Goal: Task Accomplishment & Management: Manage account settings

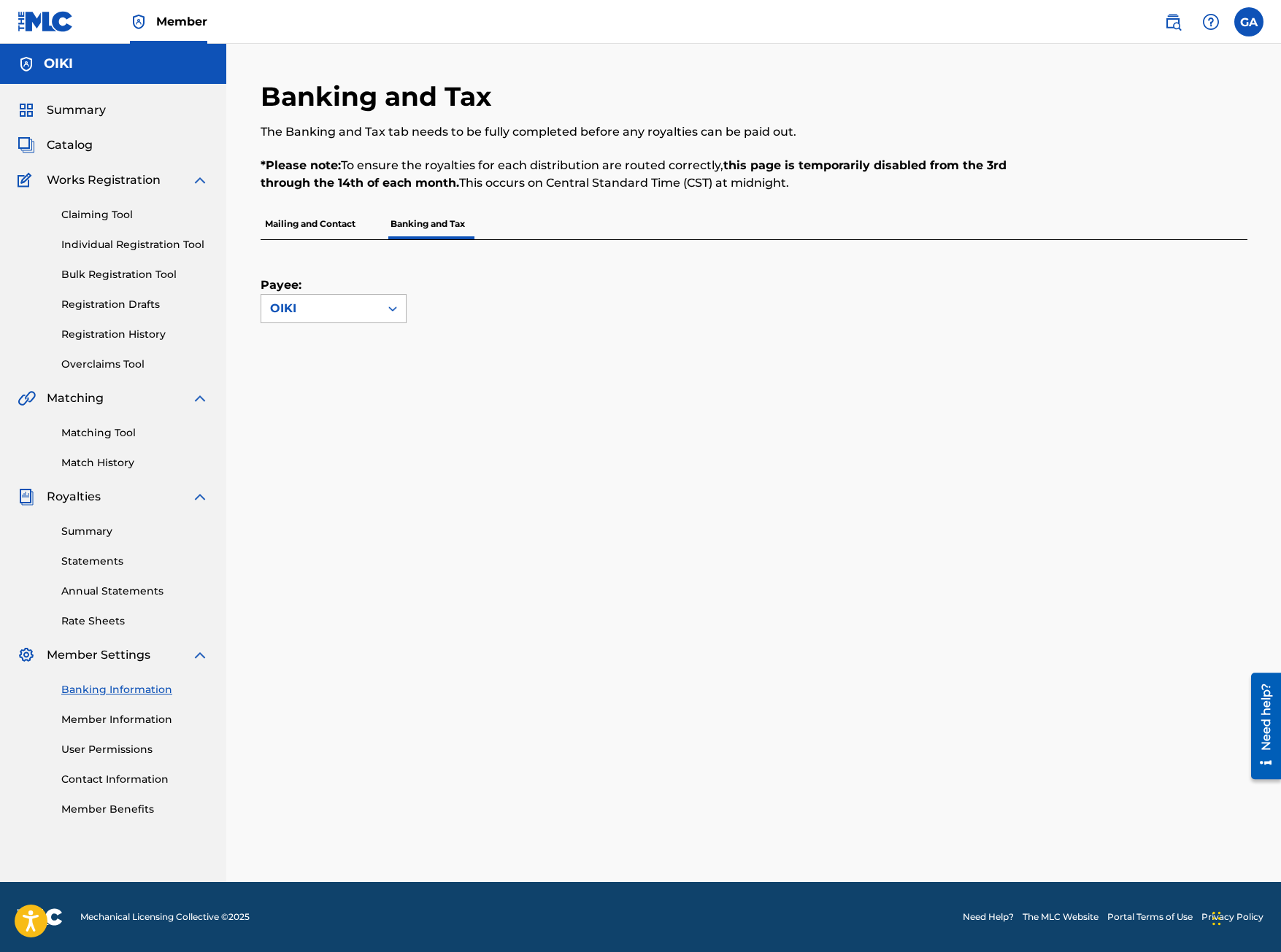
click at [369, 313] on div "OIKI" at bounding box center [320, 309] width 101 height 18
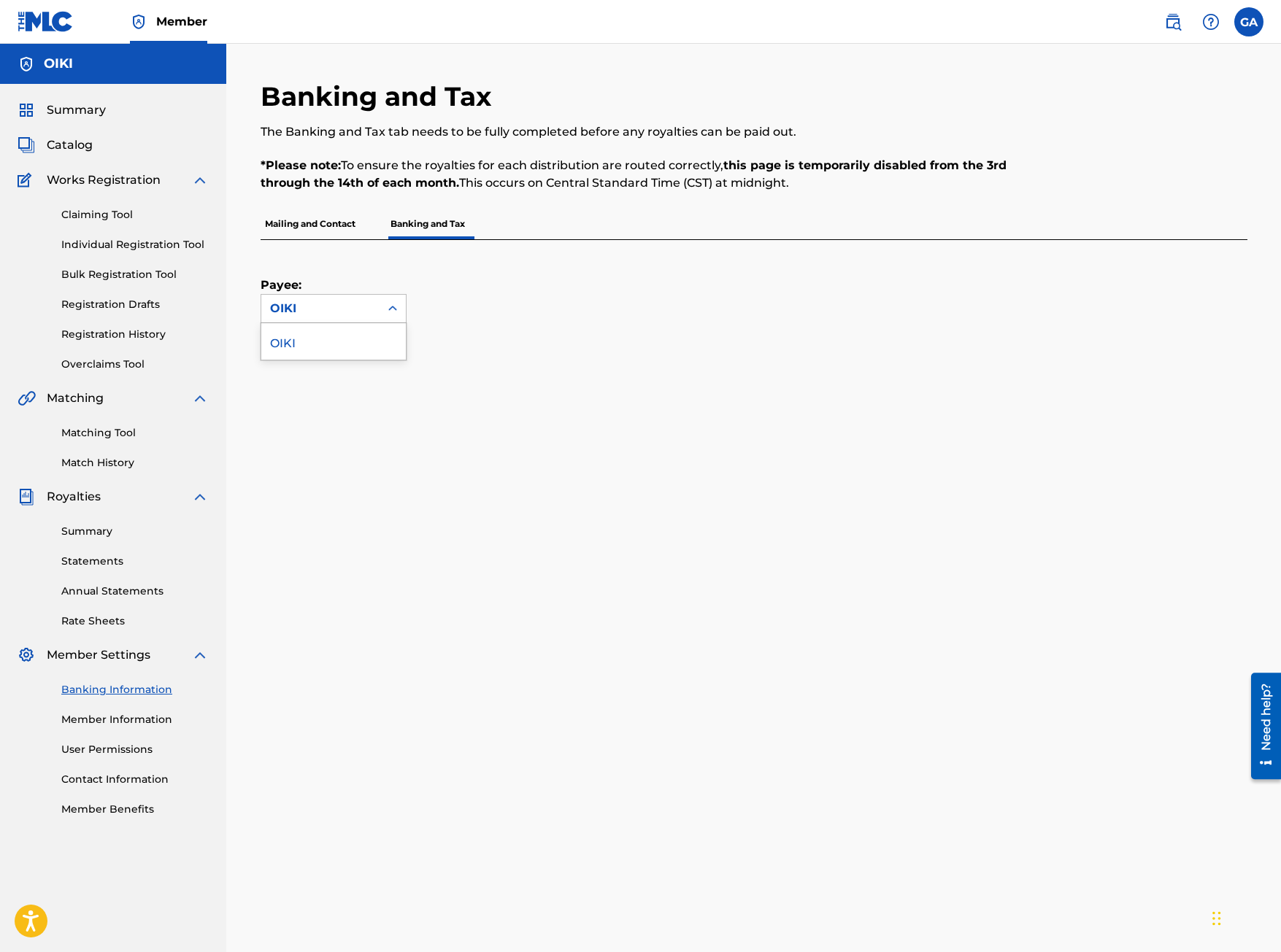
click at [571, 288] on div "Payee: OIKI selected, 1 of 1. 1 result available. Use Up and Down to choose opt…" at bounding box center [736, 281] width 951 height 83
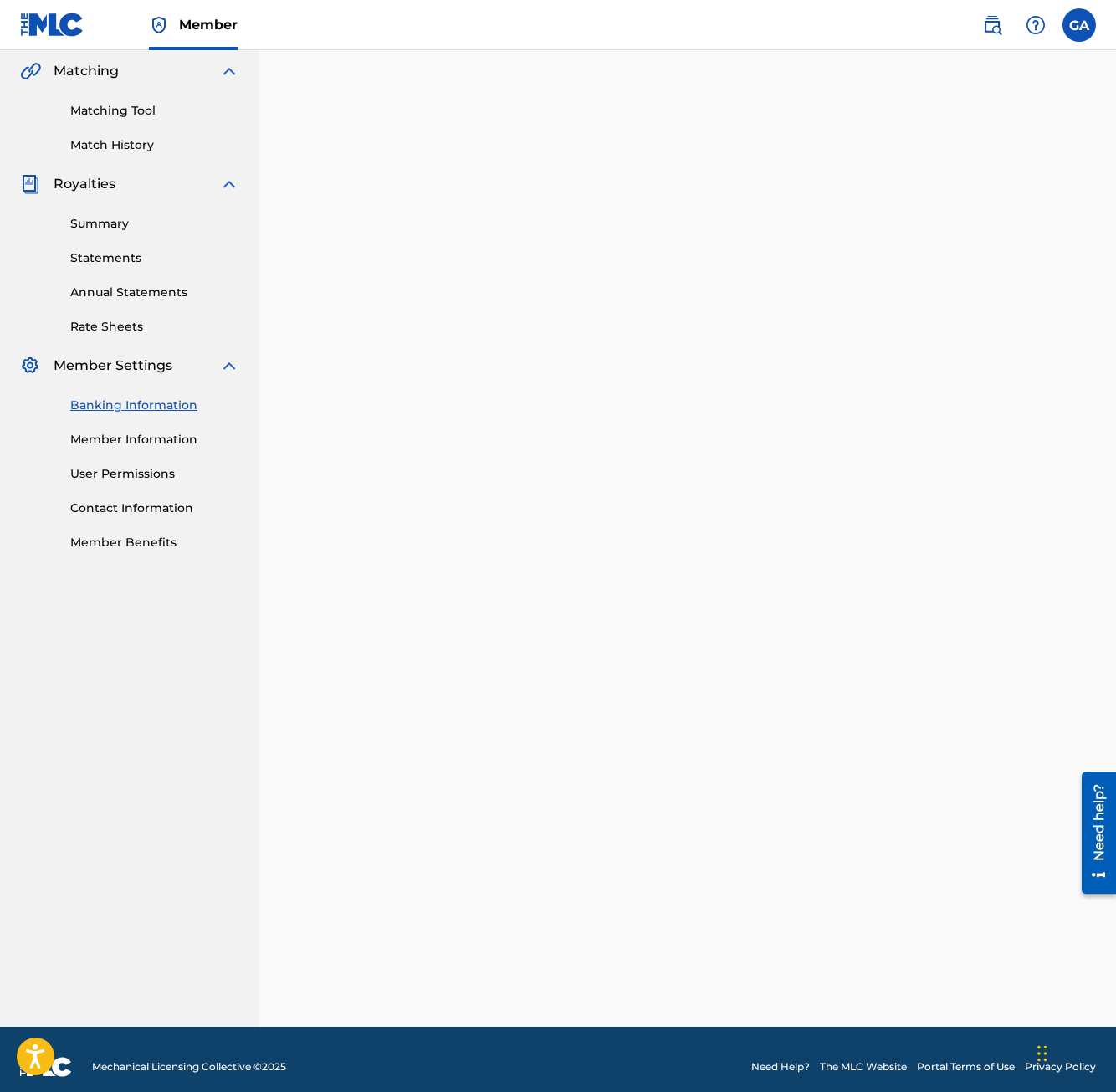
scroll to position [400, 0]
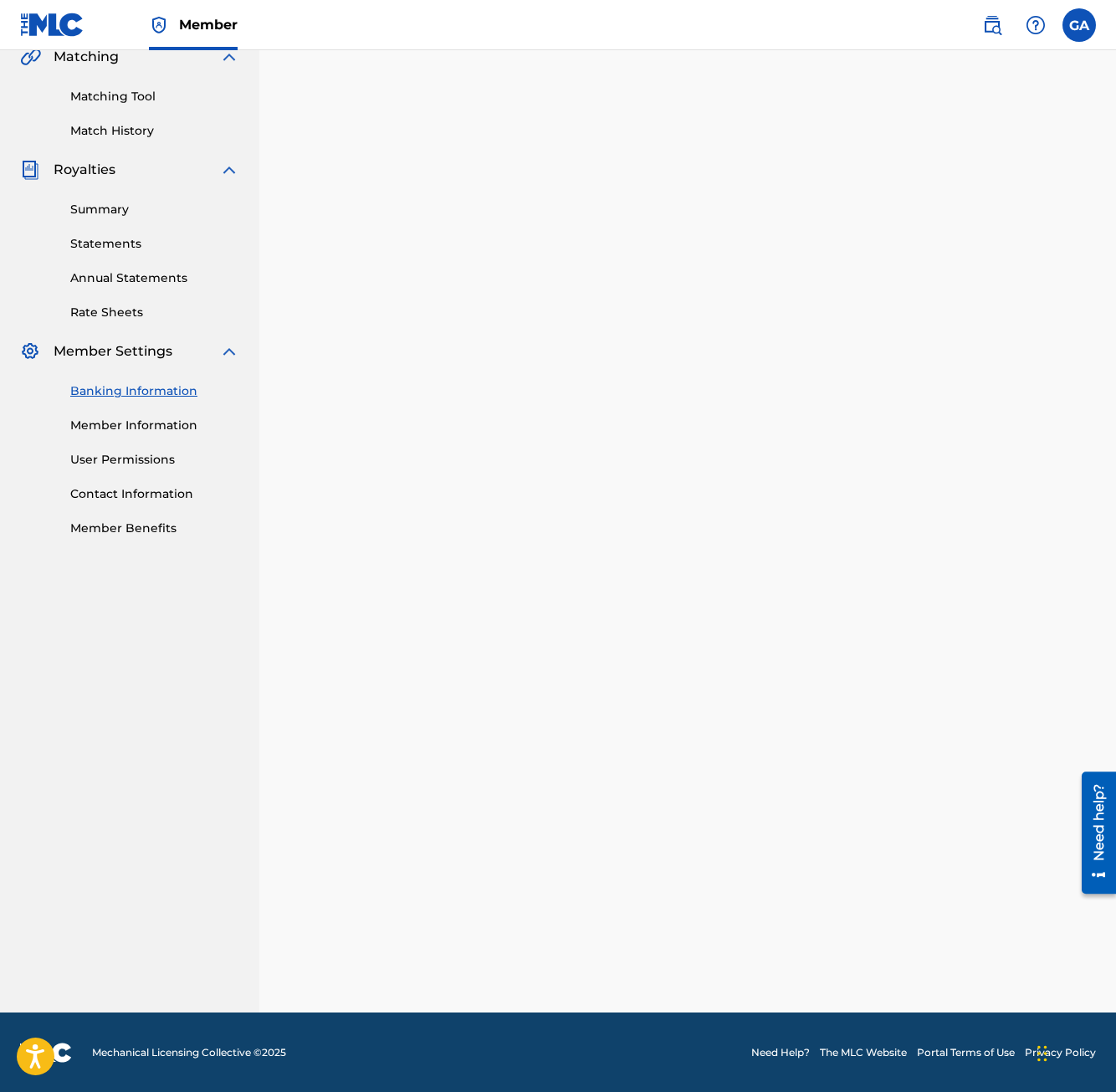
click at [1079, 300] on div "Payee: OIKI" at bounding box center [687, 454] width 817 height 1117
click at [1072, 387] on div "Payee: OIKI" at bounding box center [687, 454] width 817 height 1117
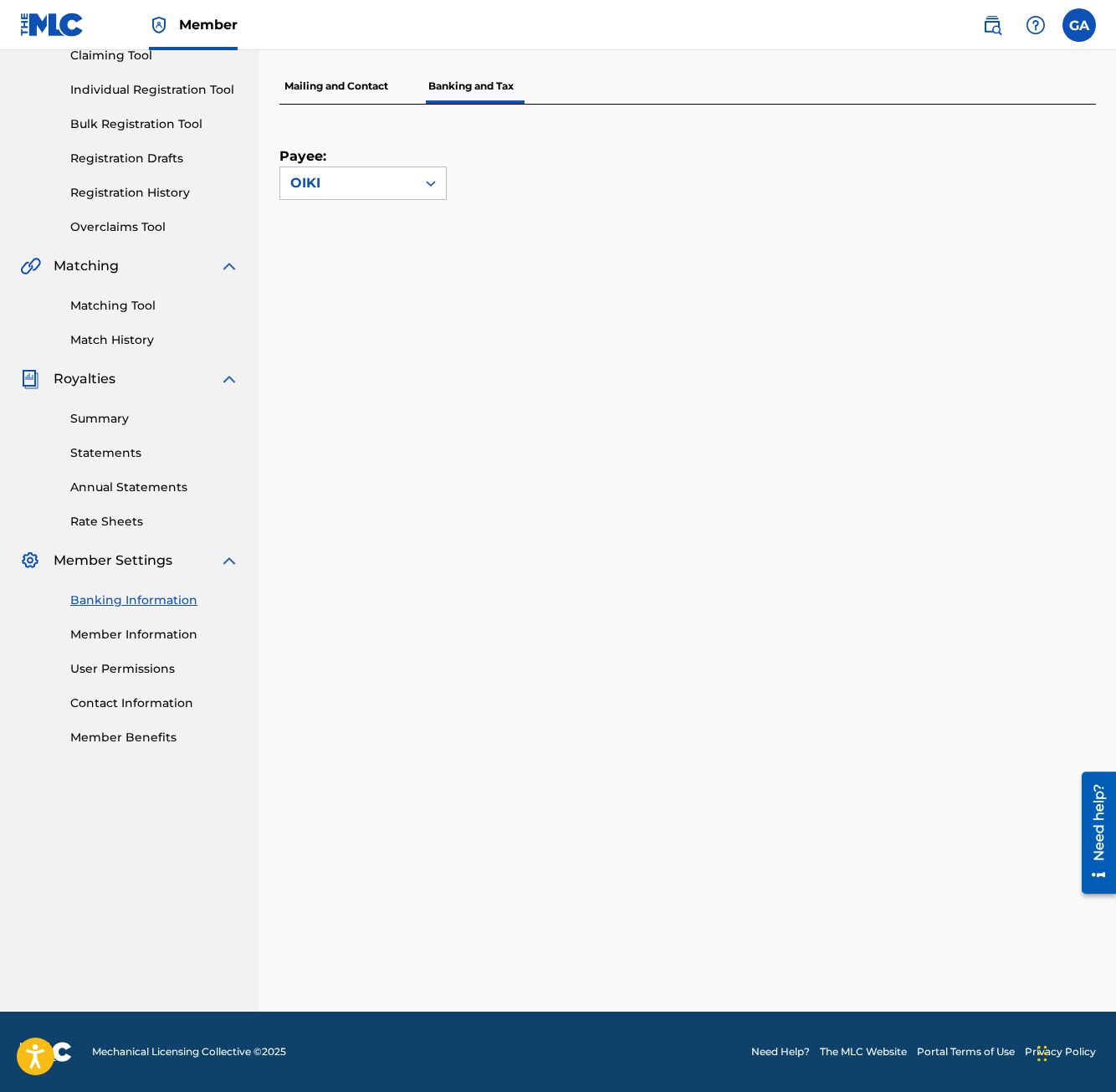
scroll to position [190, 0]
click at [1093, 354] on div "Payee: OIKI" at bounding box center [687, 559] width 817 height 907
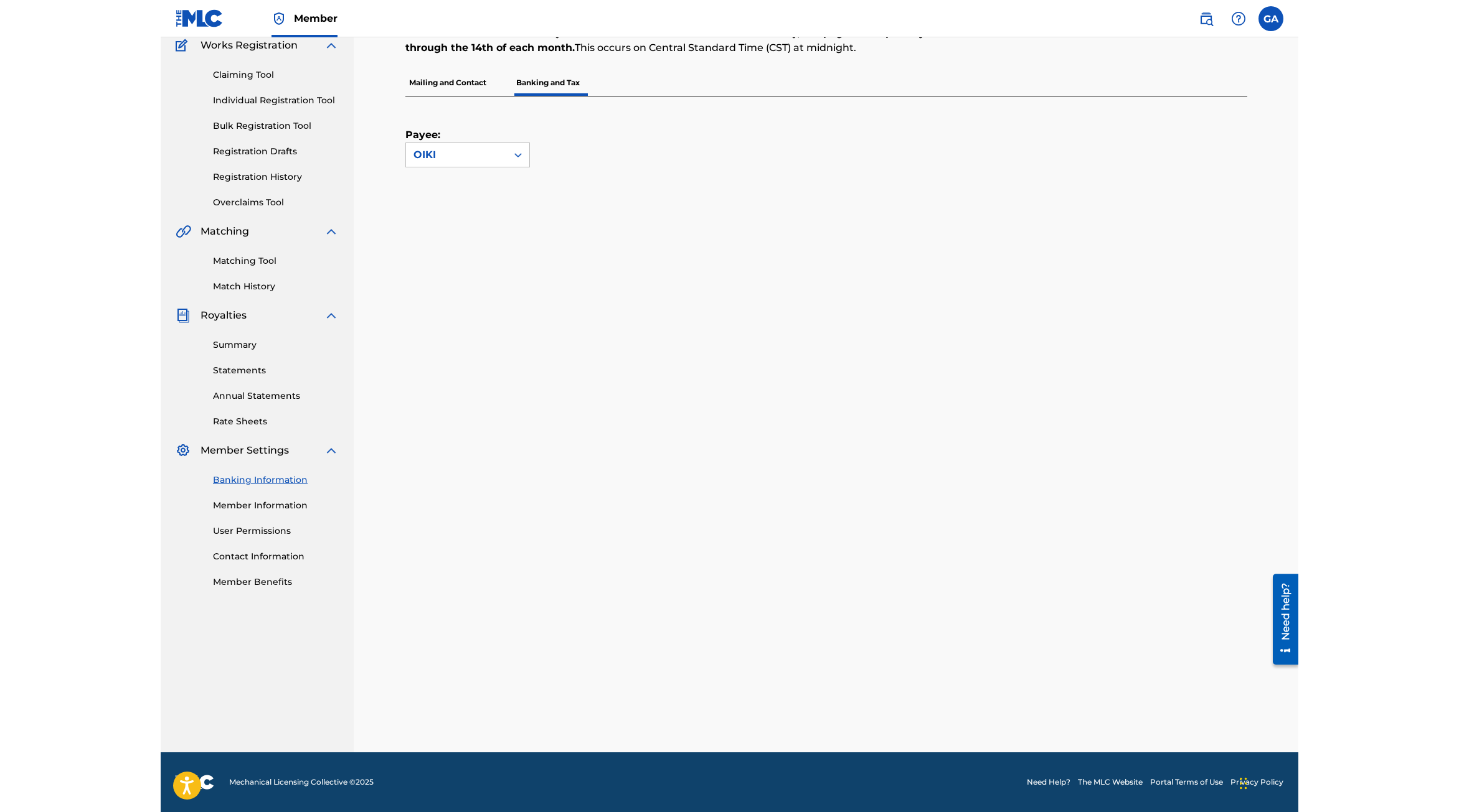
scroll to position [108, 0]
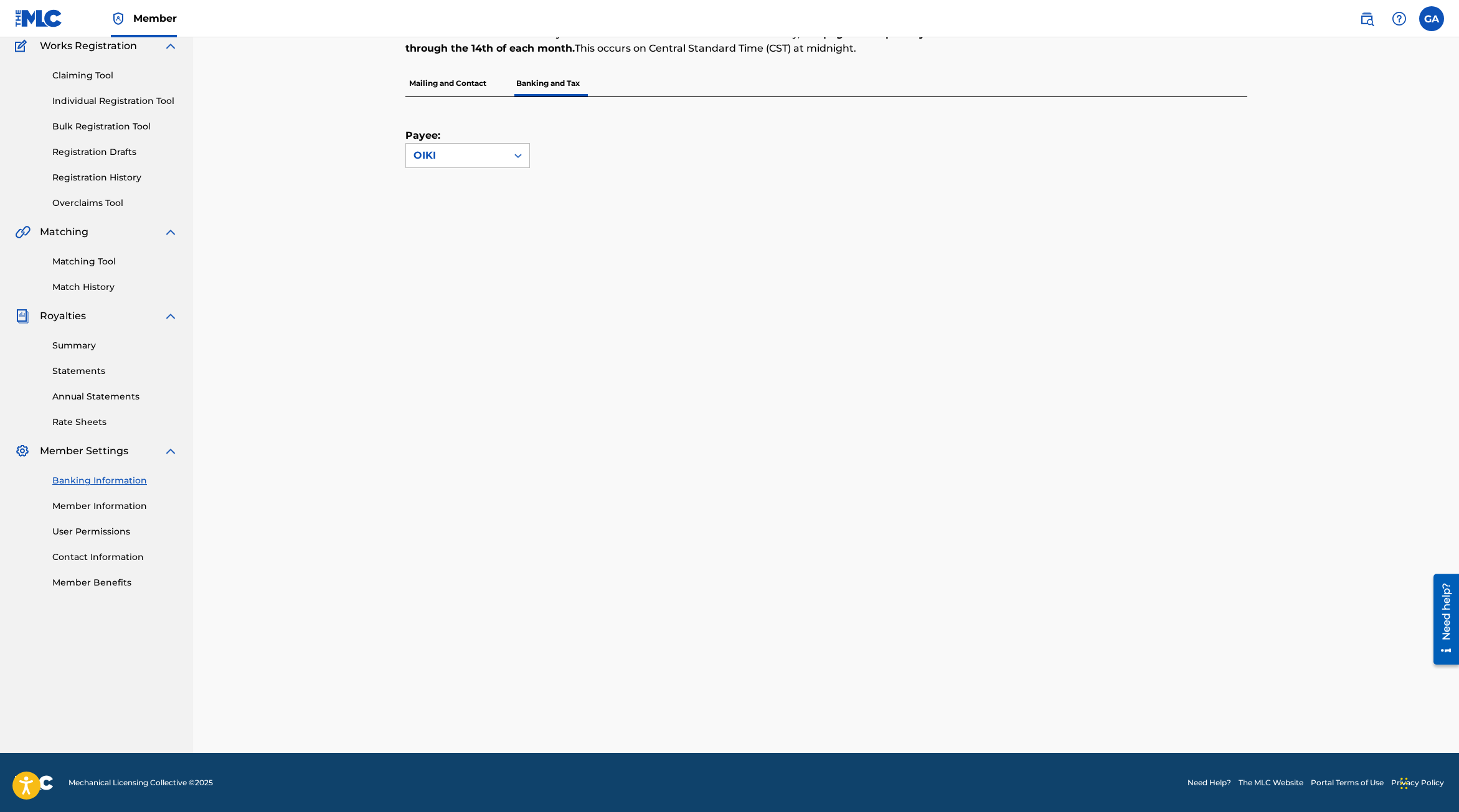
click at [1092, 649] on div "Open Resource Center" at bounding box center [1446, 650] width 10 height 10
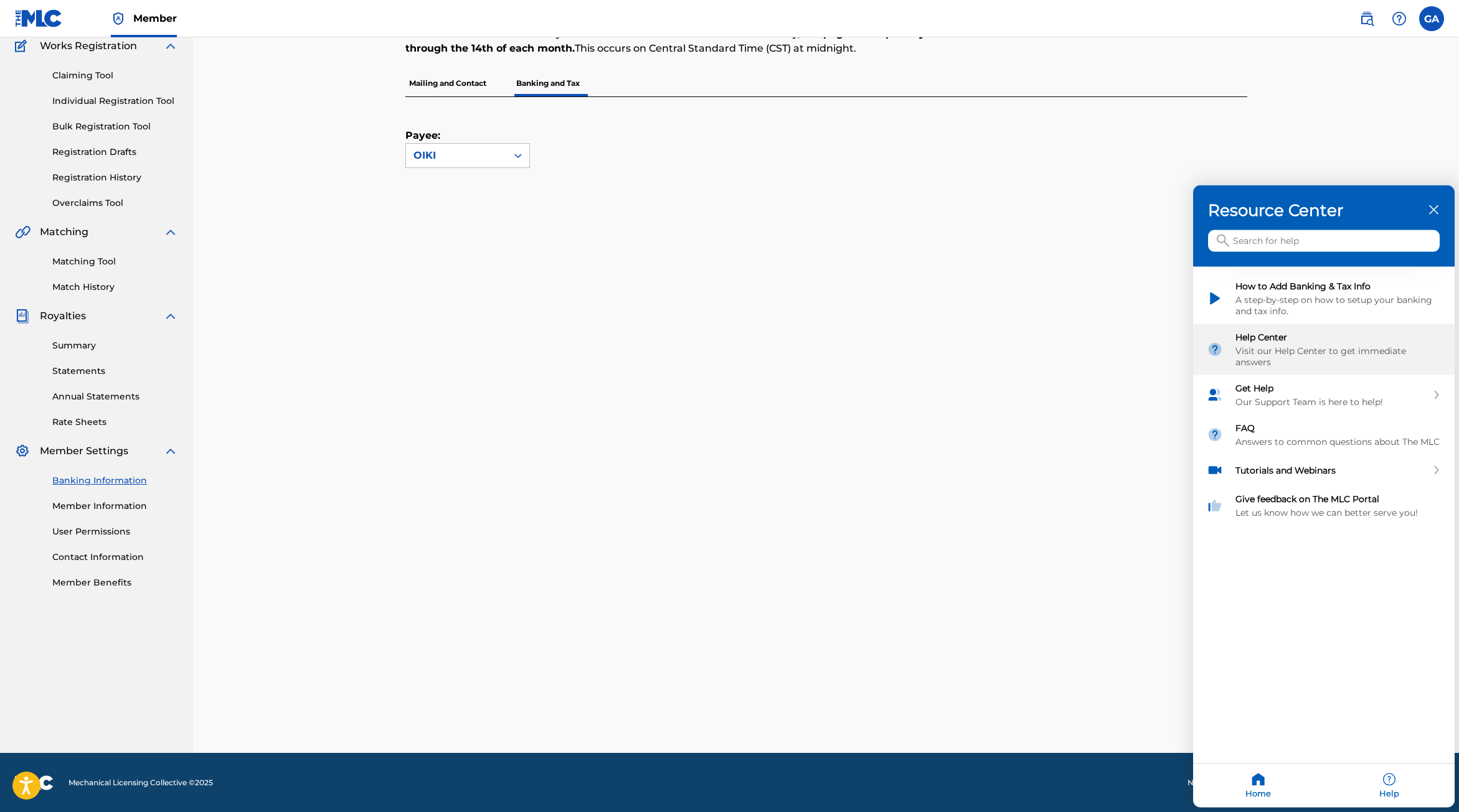
click at [1092, 350] on div "Visit our Help Center to get immediate answers" at bounding box center [1338, 356] width 205 height 23
click at [1092, 210] on icon "close resource center" at bounding box center [1433, 210] width 9 height 9
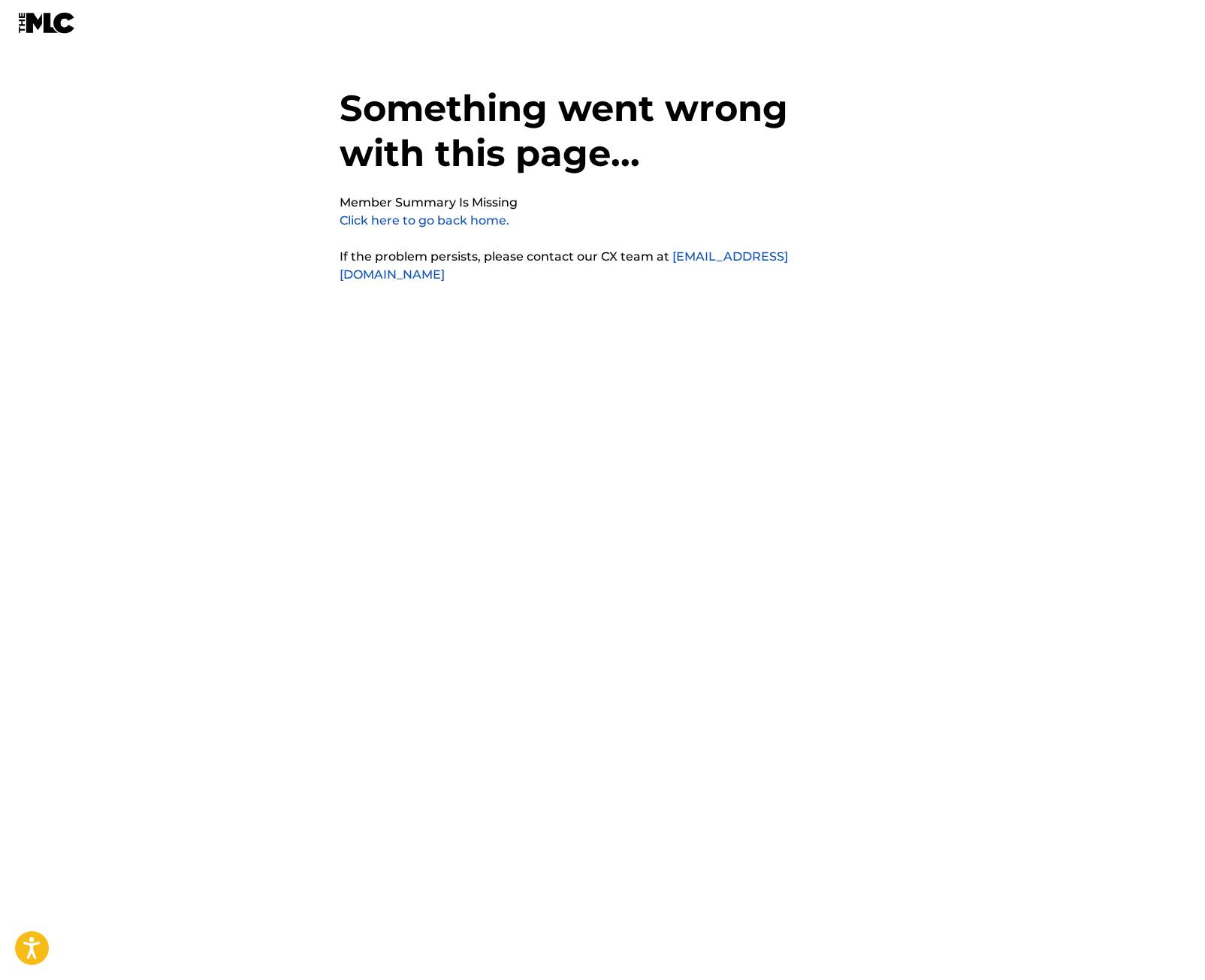
scroll to position [38, 0]
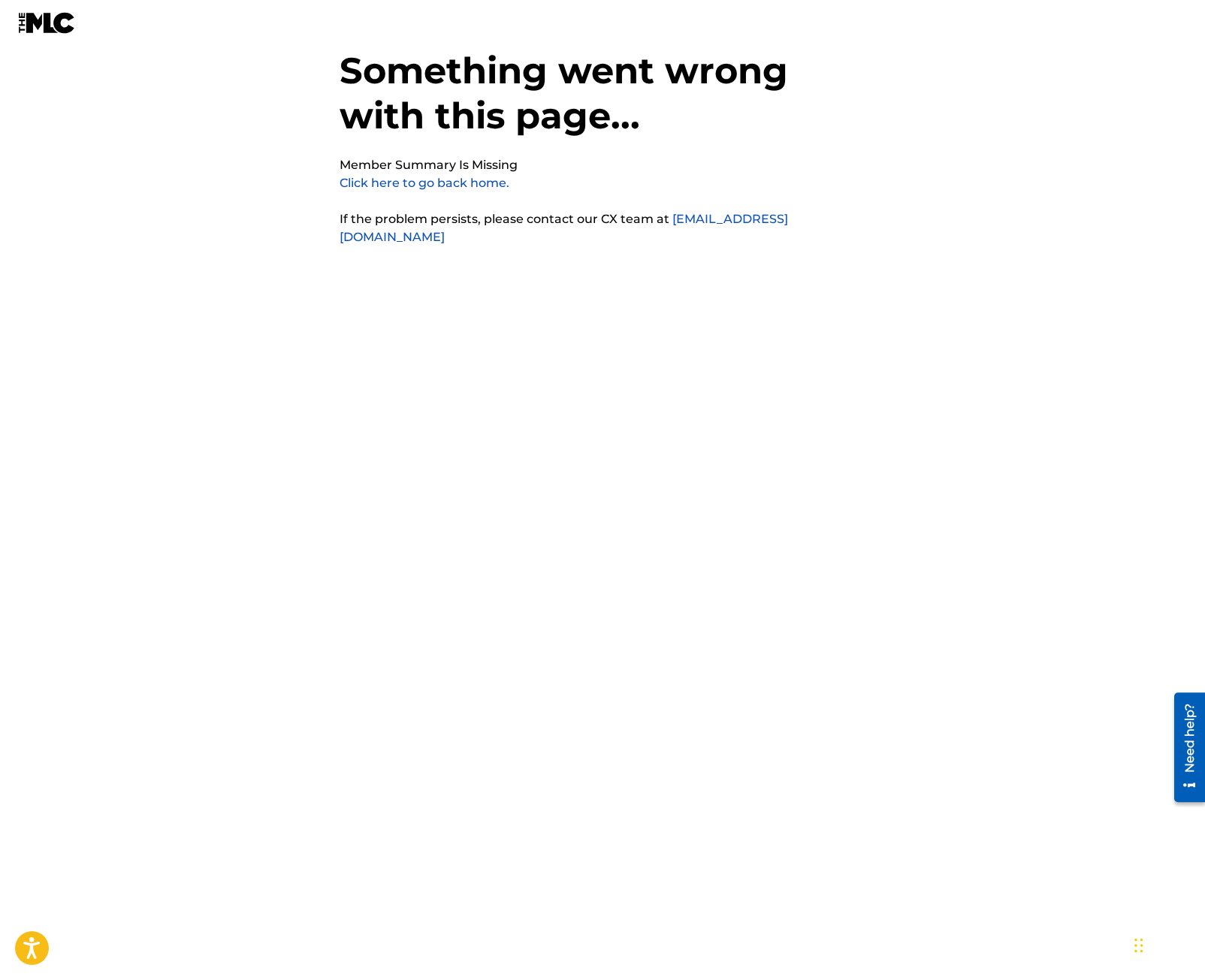
click at [65, 17] on img at bounding box center [47, 23] width 58 height 22
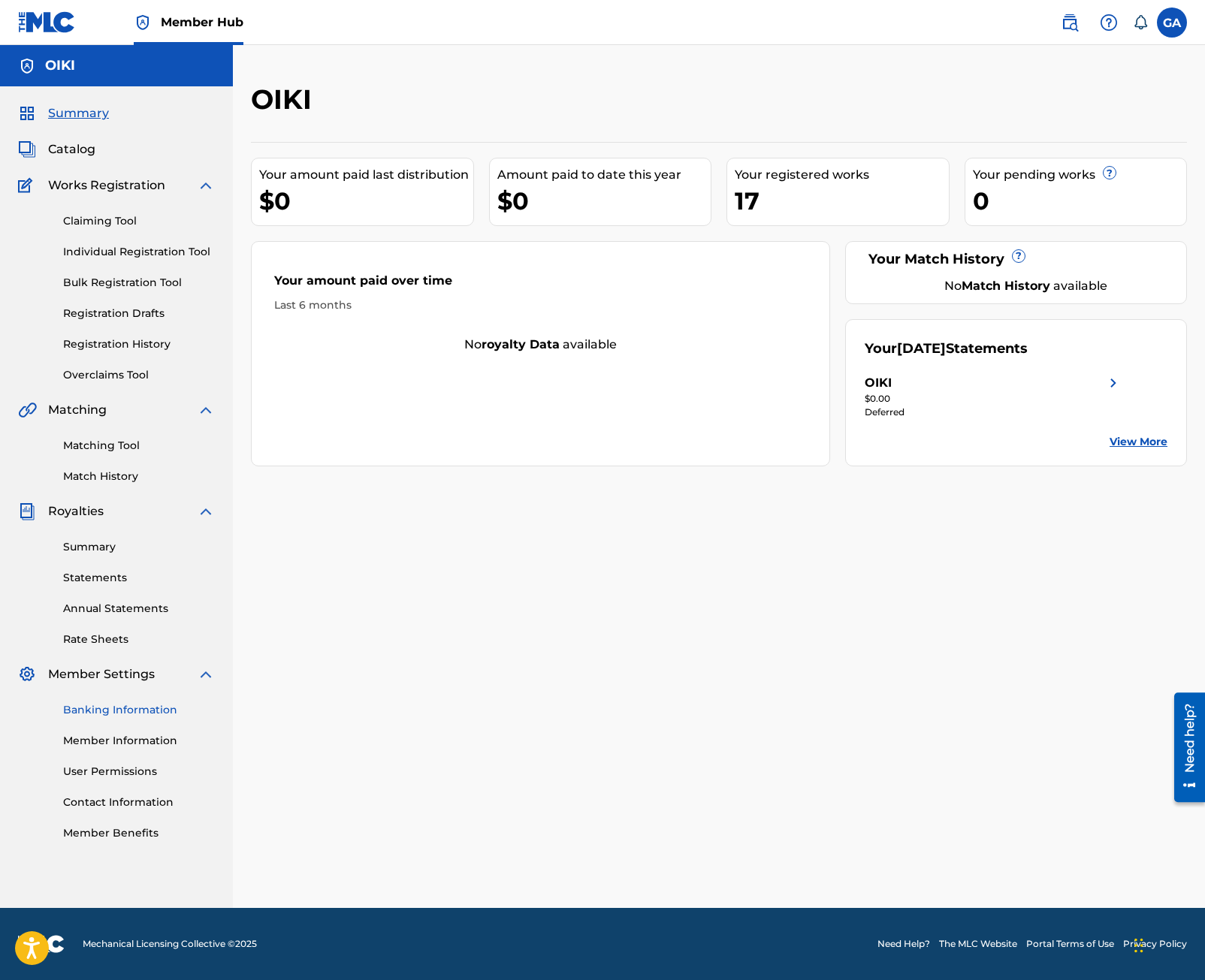
click at [152, 707] on link "Banking Information" at bounding box center [139, 710] width 151 height 16
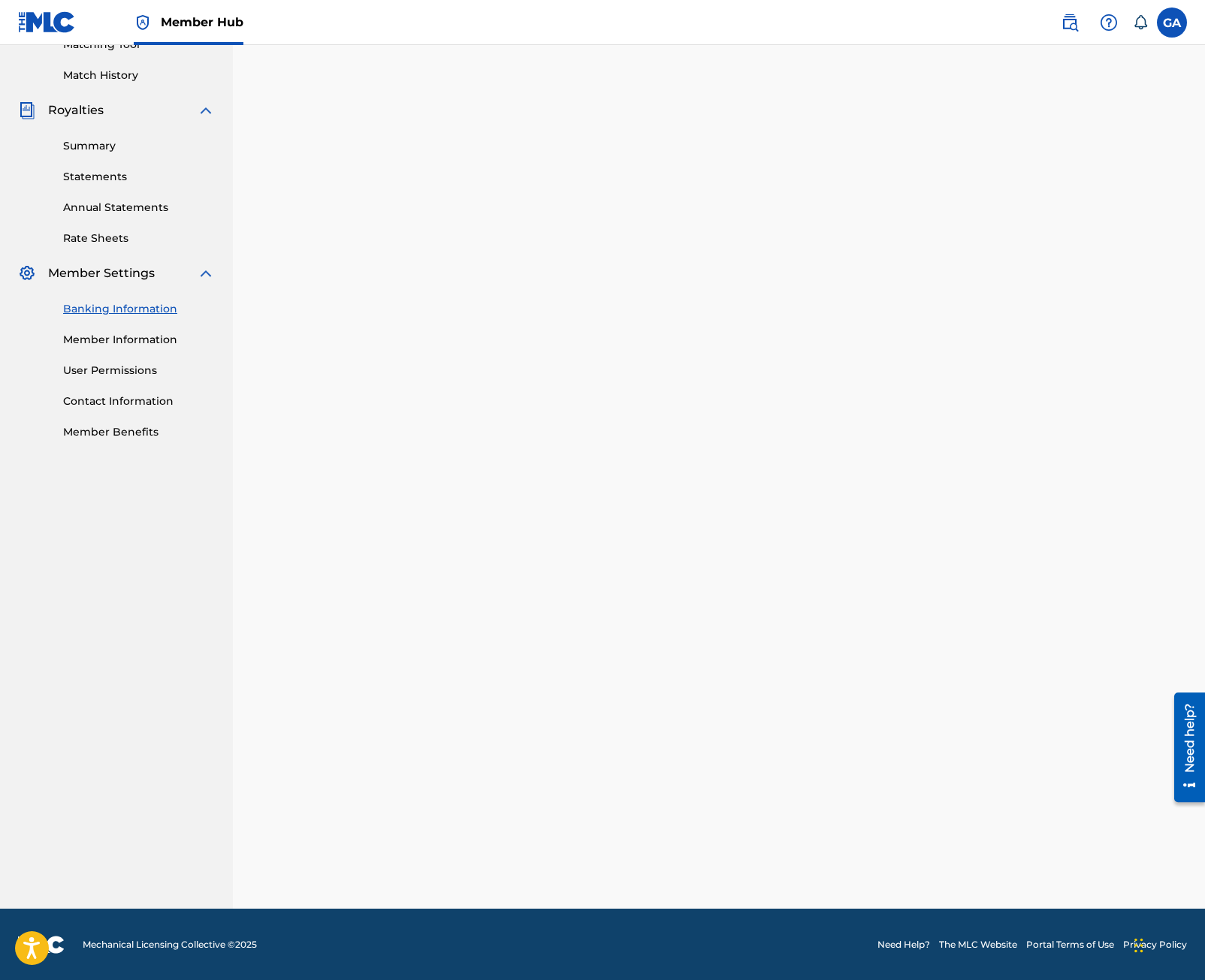
scroll to position [401, 0]
click at [1202, 770] on div "Need help?" at bounding box center [1189, 746] width 31 height 110
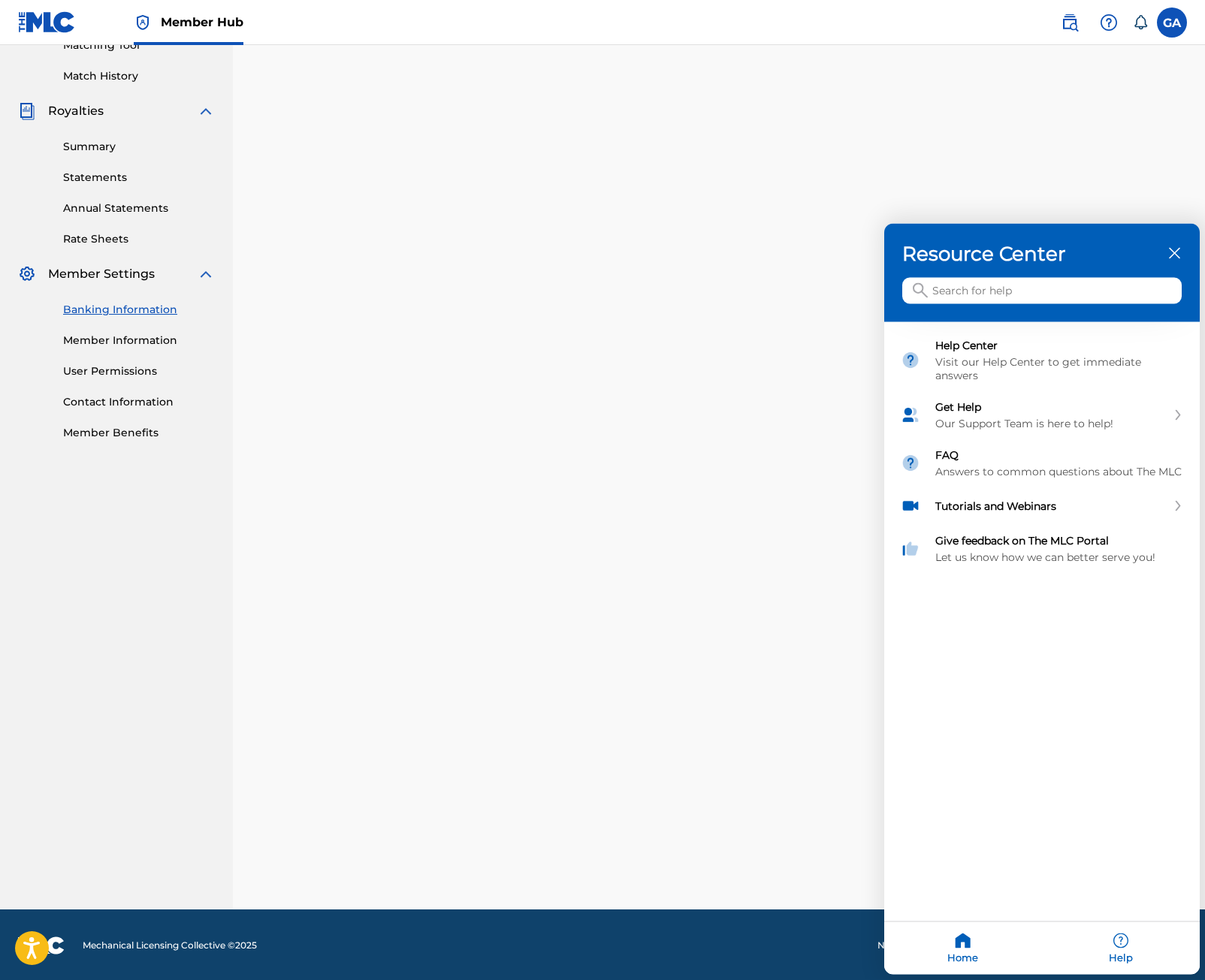
click at [1181, 255] on div "Resource Center" at bounding box center [1041, 273] width 316 height 98
click at [1176, 254] on icon "close resource center" at bounding box center [1174, 253] width 11 height 11
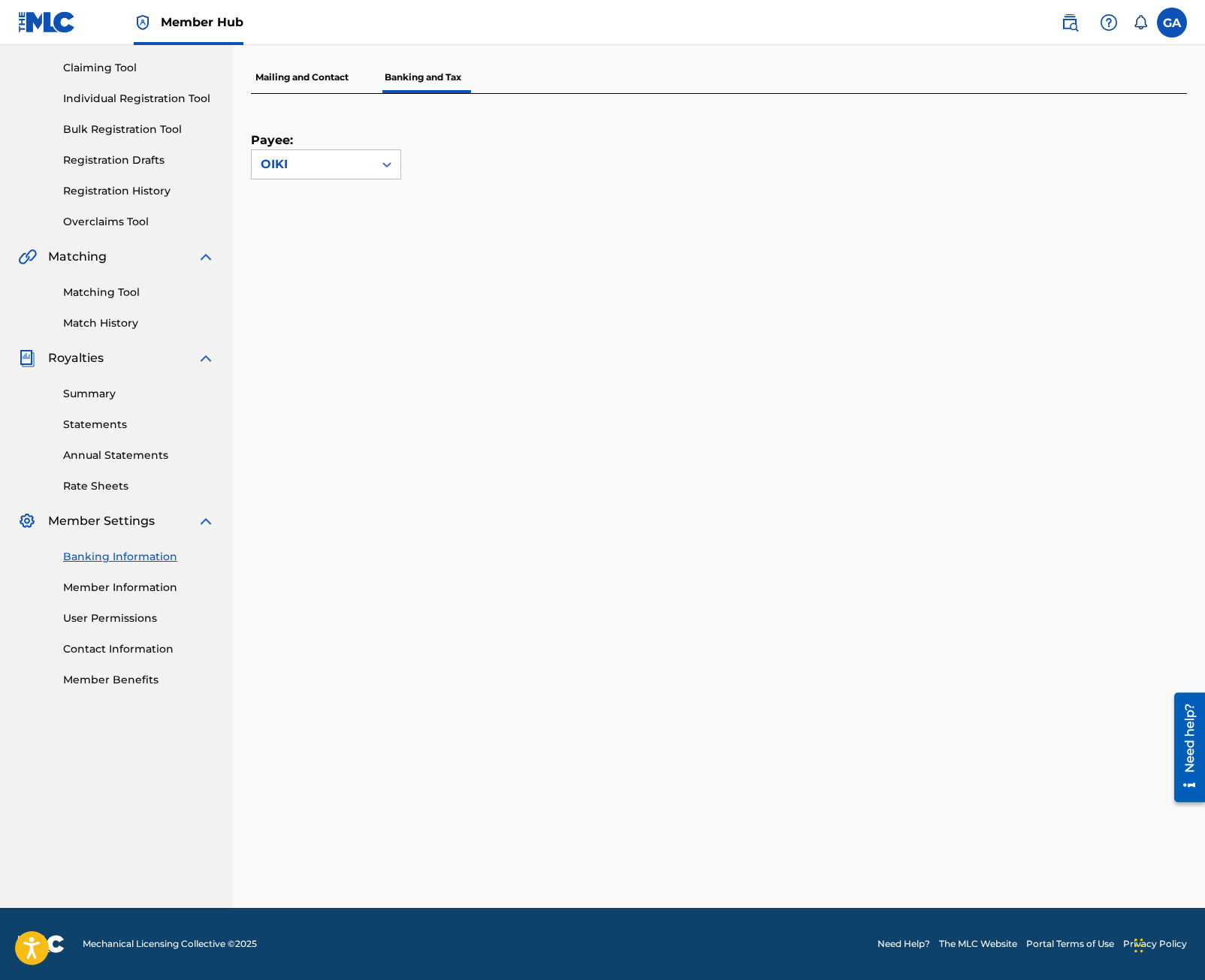
scroll to position [152, 0]
click at [763, 182] on div "Payee: OIKI" at bounding box center [719, 501] width 936 height 814
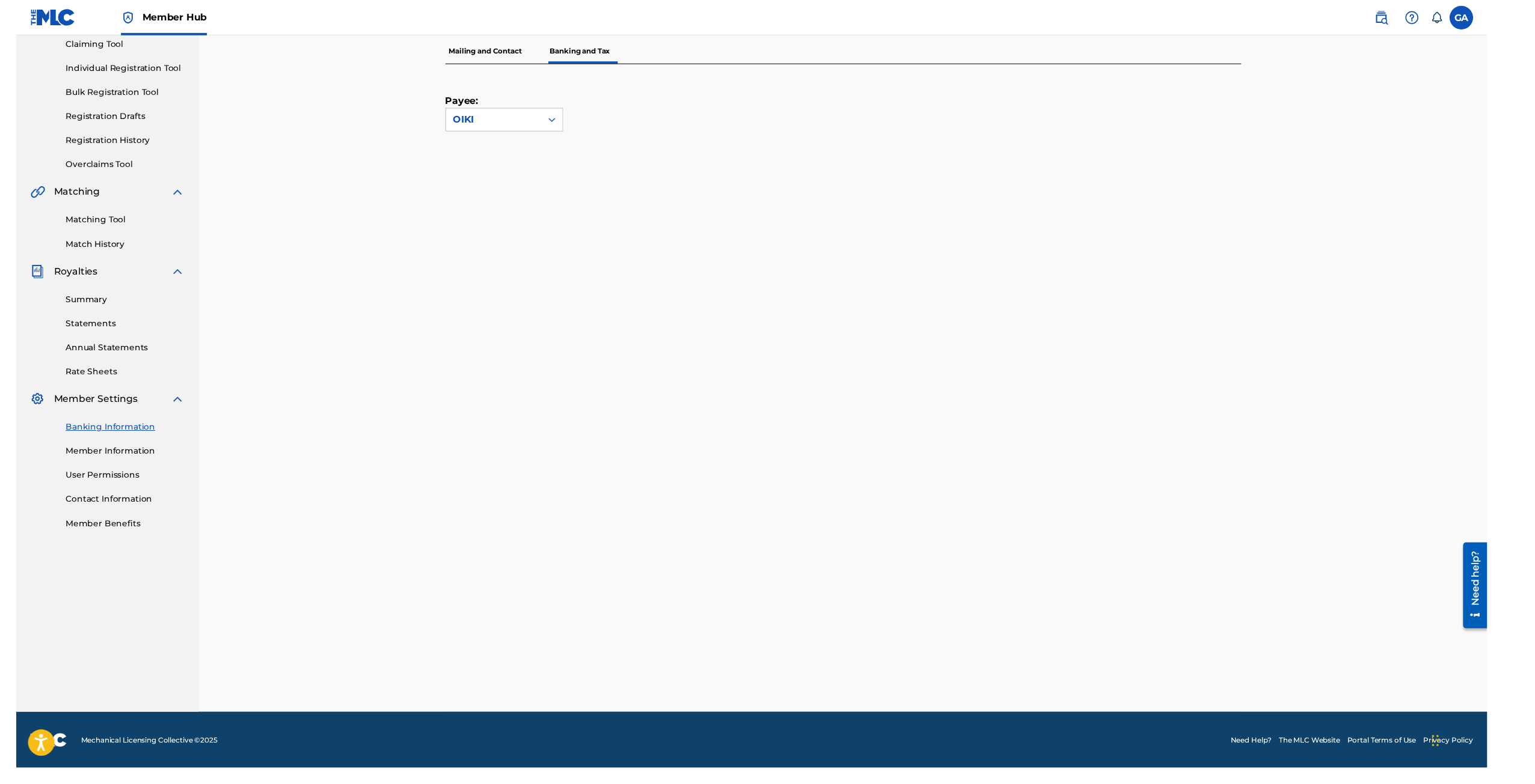
scroll to position [114, 0]
